Goal: Find specific page/section: Find specific page/section

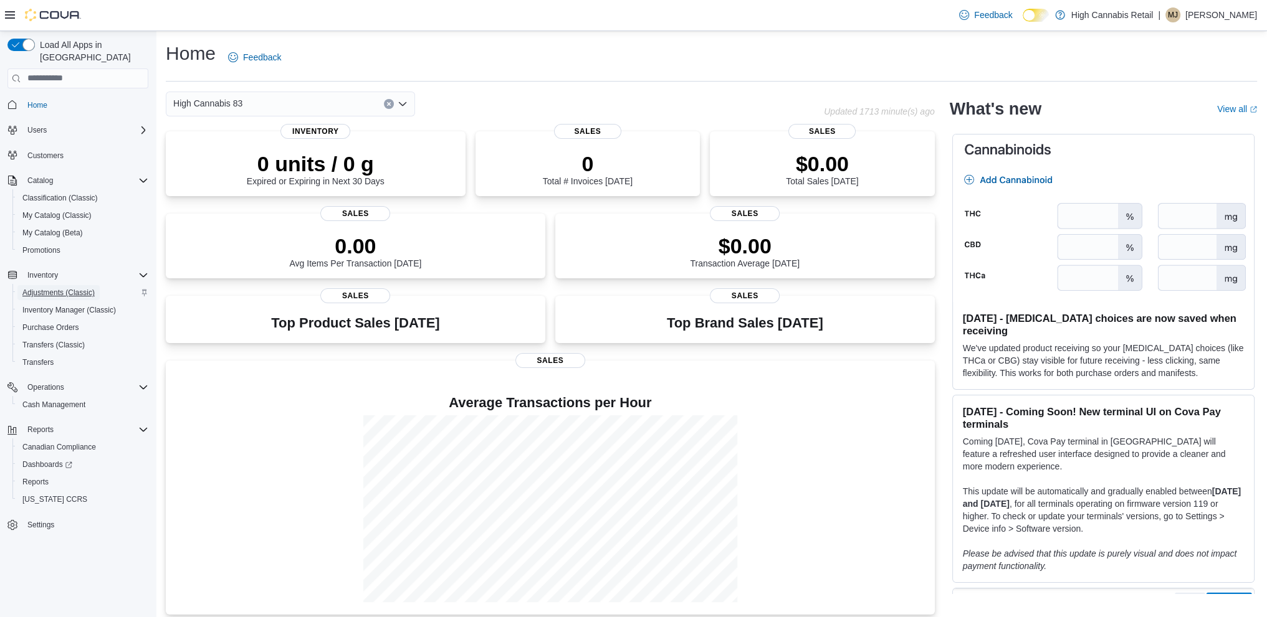
click at [60, 288] on span "Adjustments (Classic)" at bounding box center [58, 293] width 72 height 10
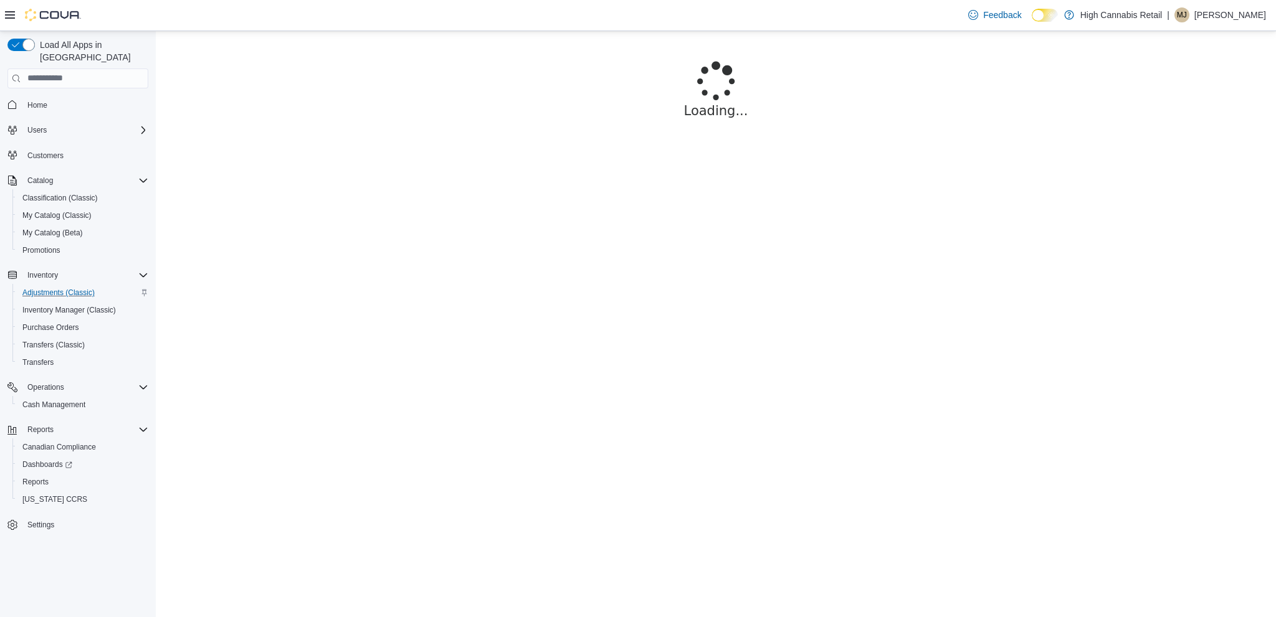
click at [1219, 16] on p "Madison Johnson" at bounding box center [1230, 14] width 72 height 15
click at [1179, 119] on span "Sign Out" at bounding box center [1186, 123] width 34 height 12
